Goal: Task Accomplishment & Management: Use online tool/utility

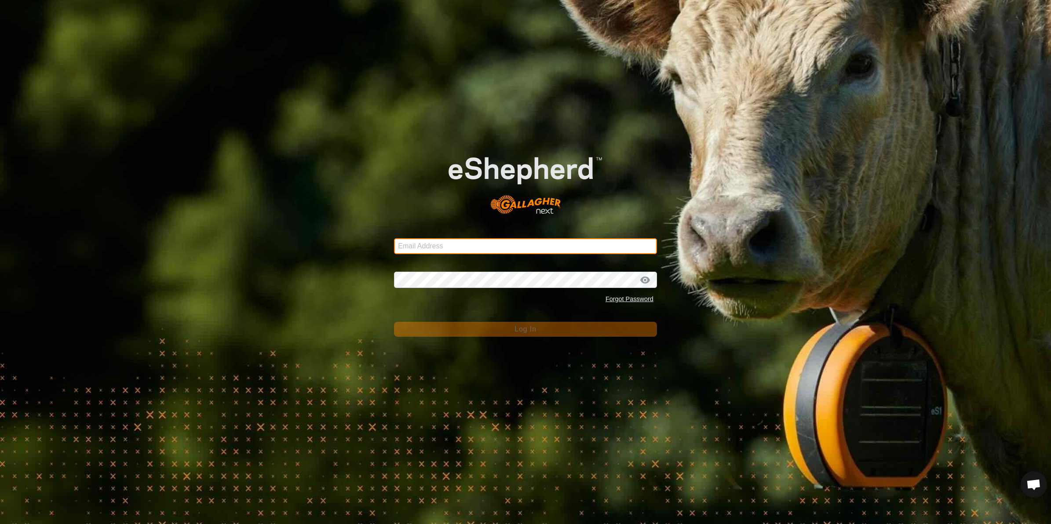
click at [486, 249] on input "Email Address" at bounding box center [525, 246] width 263 height 16
type input "[PERSON_NAME][EMAIL_ADDRESS][DOMAIN_NAME]"
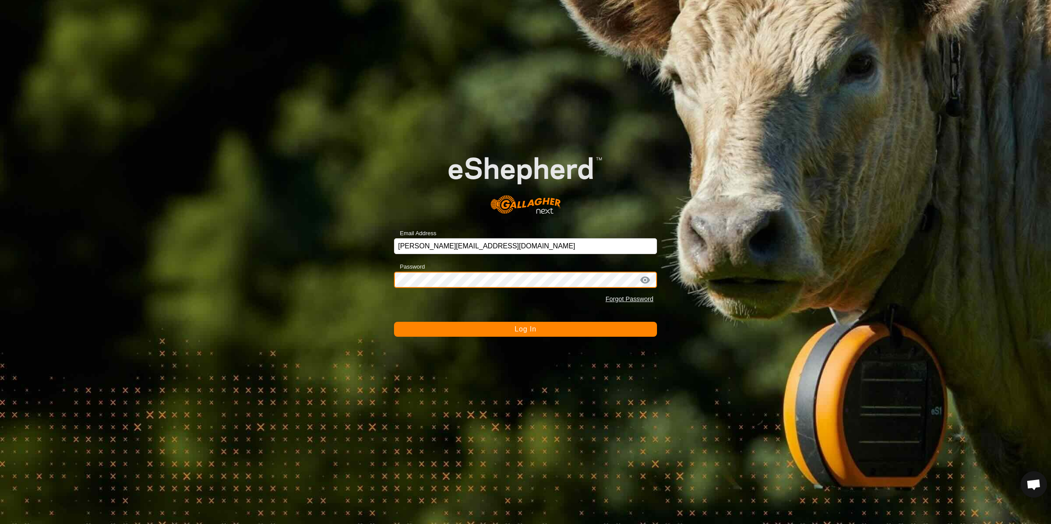
click at [394, 322] on button "Log In" at bounding box center [525, 329] width 263 height 15
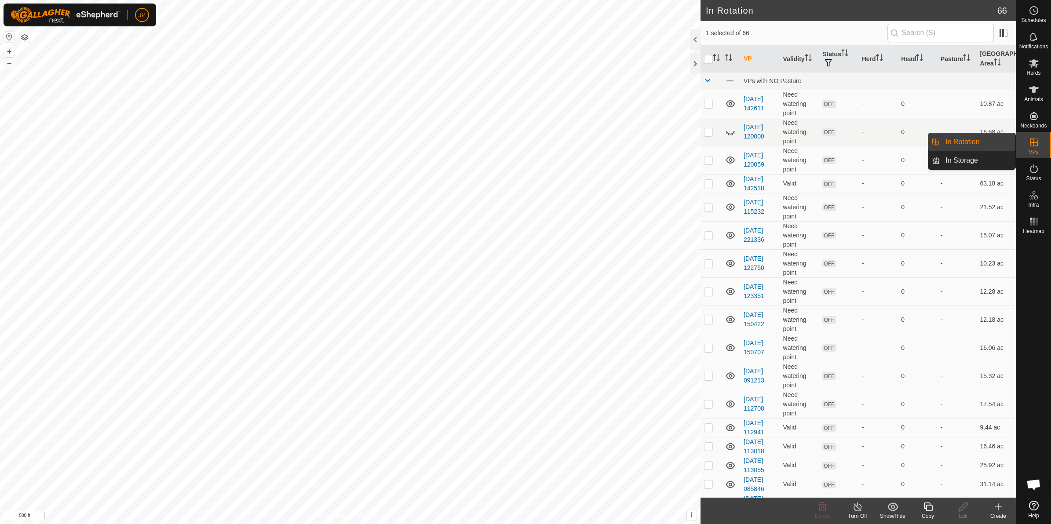
click at [929, 511] on icon at bounding box center [927, 507] width 9 height 9
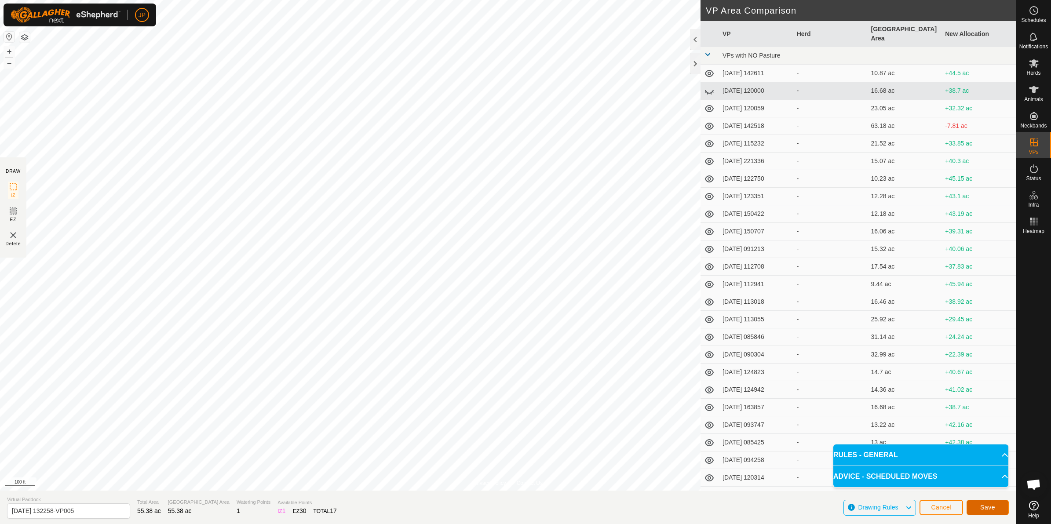
click at [986, 507] on span "Save" at bounding box center [987, 507] width 15 height 7
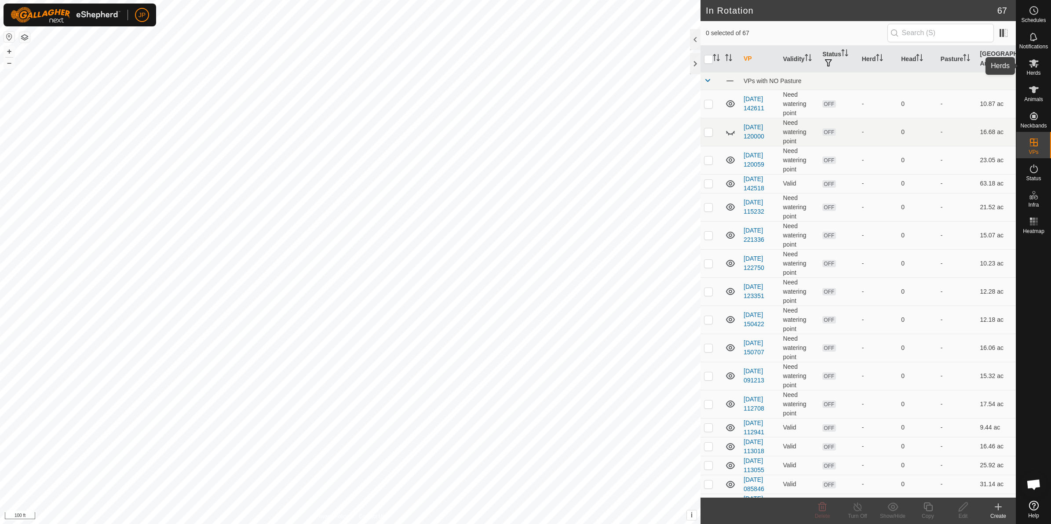
drag, startPoint x: 1036, startPoint y: 66, endPoint x: 1027, endPoint y: 71, distance: 9.9
click at [1036, 66] on icon at bounding box center [1034, 63] width 10 height 8
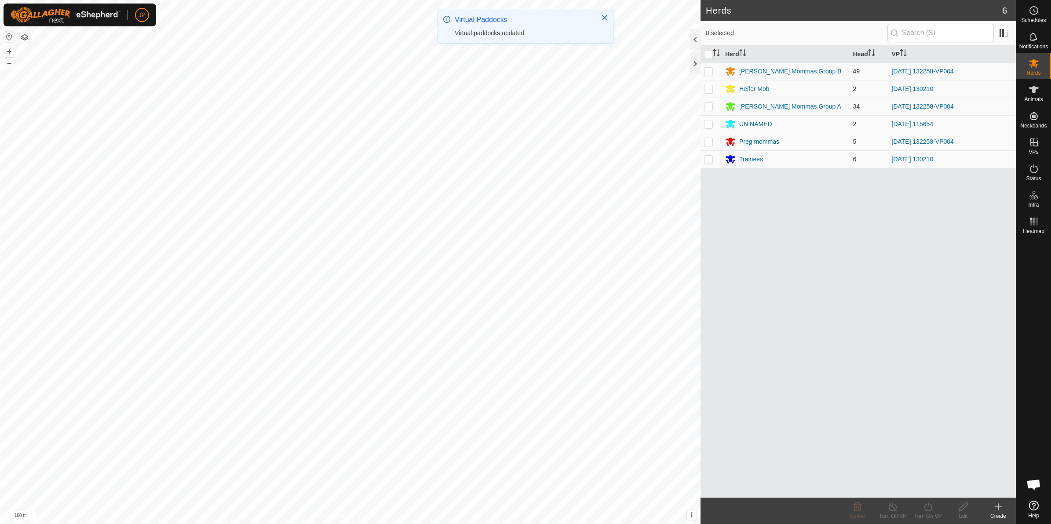
click at [708, 71] on p-checkbox at bounding box center [708, 71] width 9 height 7
checkbox input "true"
click at [709, 105] on p-checkbox at bounding box center [708, 106] width 9 height 7
checkbox input "true"
click at [707, 142] on p-checkbox at bounding box center [708, 141] width 9 height 7
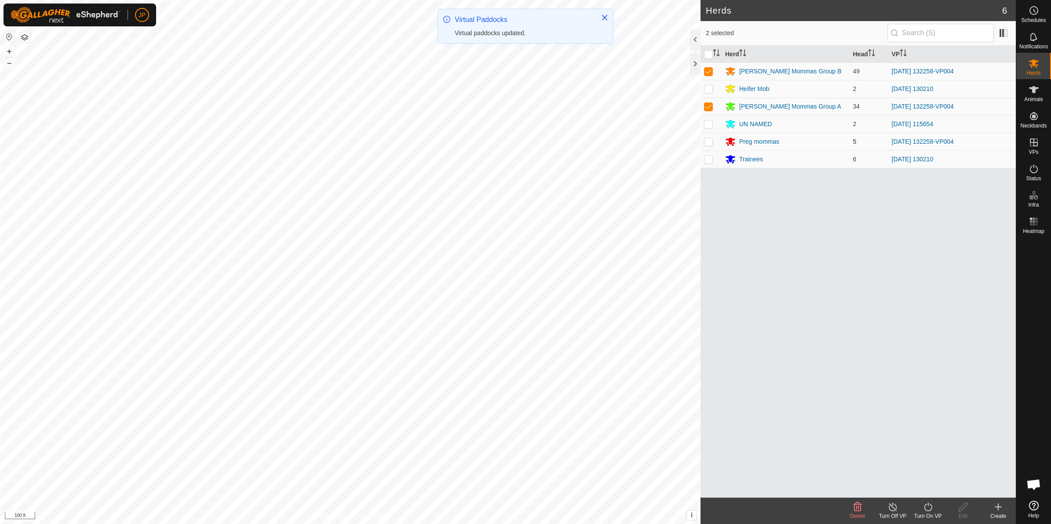
checkbox input "true"
click at [928, 506] on icon at bounding box center [928, 507] width 8 height 9
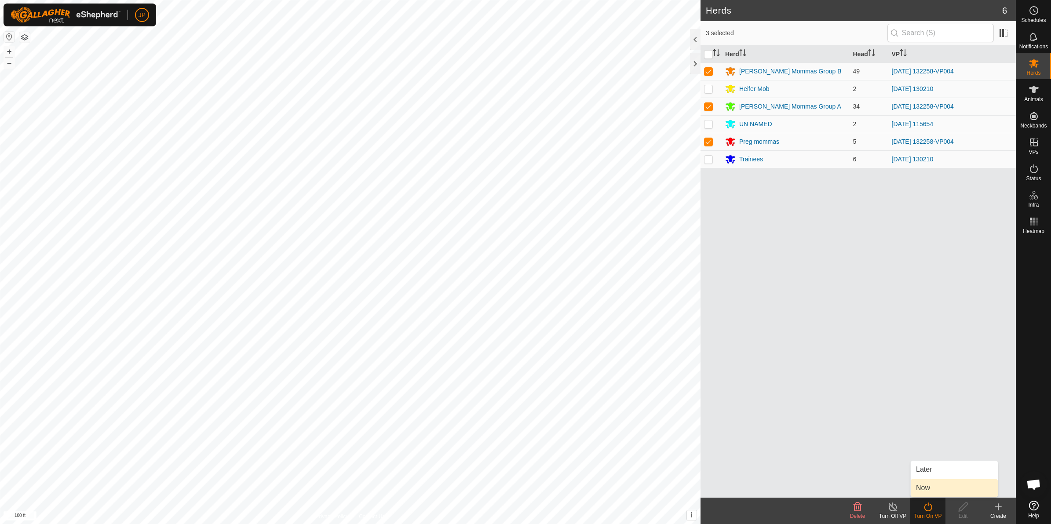
click at [943, 481] on link "Now" at bounding box center [954, 488] width 87 height 18
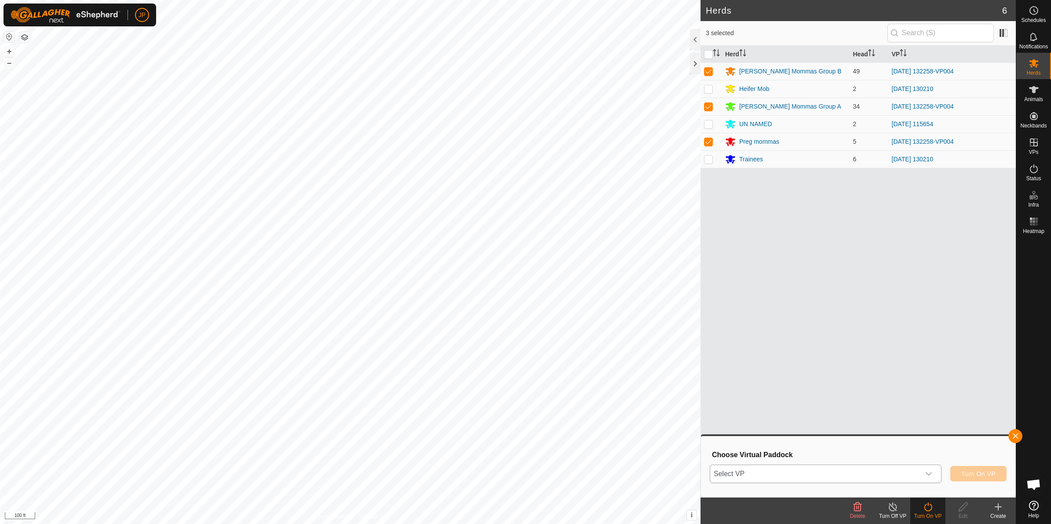
click at [934, 470] on div "dropdown trigger" at bounding box center [929, 474] width 18 height 18
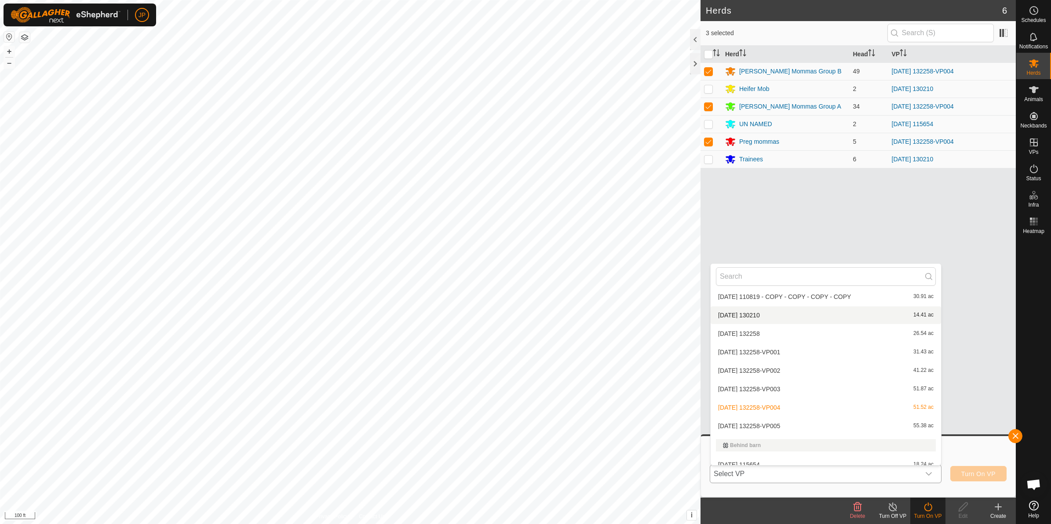
scroll to position [614, 0]
click at [821, 346] on li "[DATE] 132258-VP005 55.38 ac" at bounding box center [825, 351] width 230 height 18
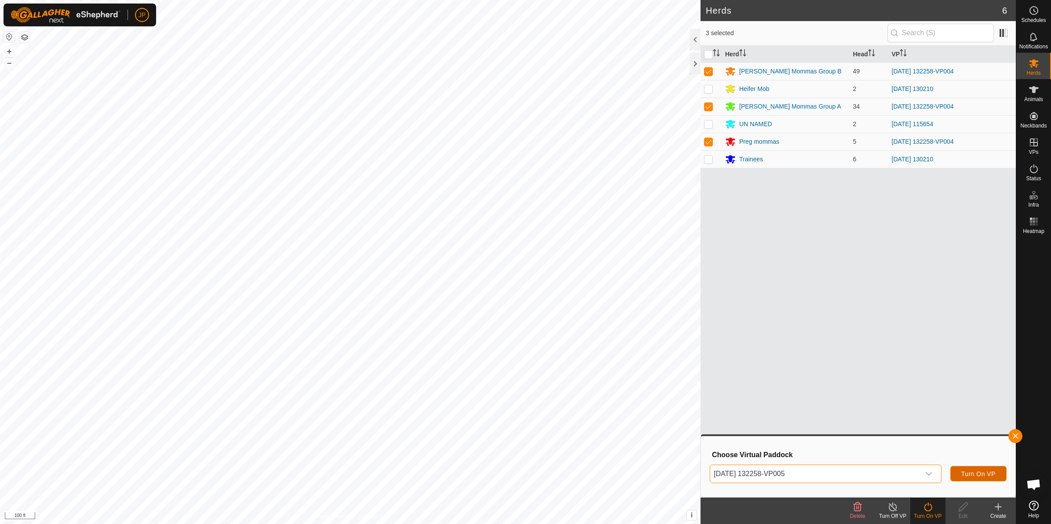
click at [962, 467] on button "Turn On VP" at bounding box center [978, 473] width 56 height 15
